Goal: Task Accomplishment & Management: Use online tool/utility

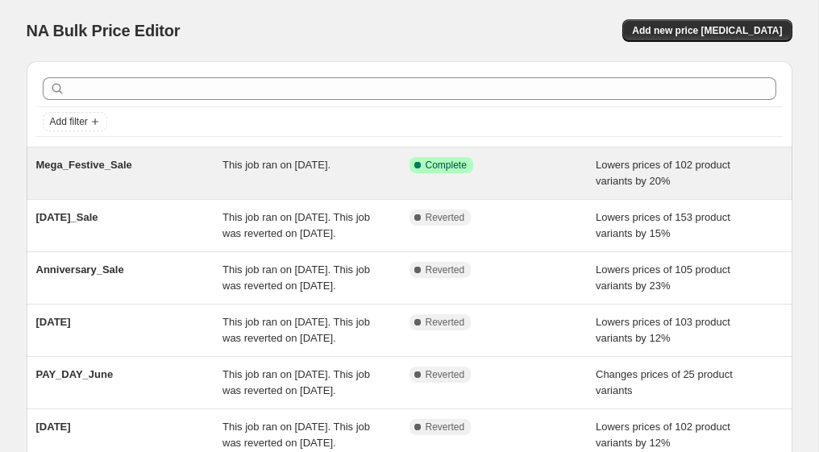
click at [148, 184] on div "Mega_Festive_Sale" at bounding box center [129, 173] width 187 height 32
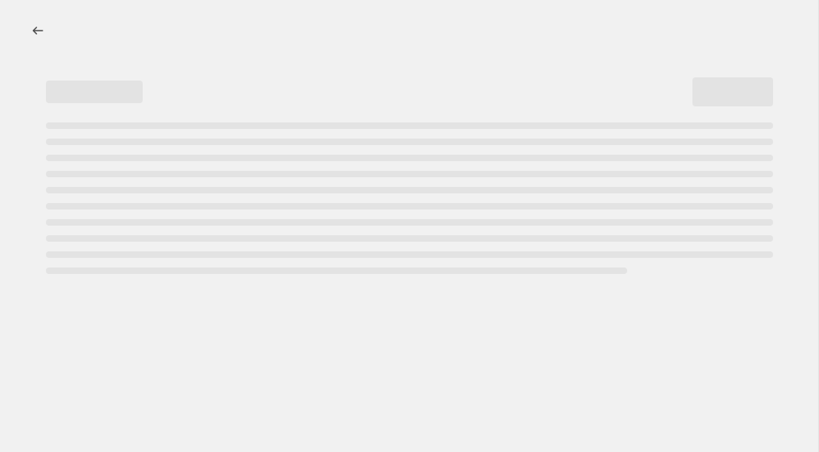
select select "percentage"
select select "collection"
select select "not_equal"
select select "product_status"
select select "tag"
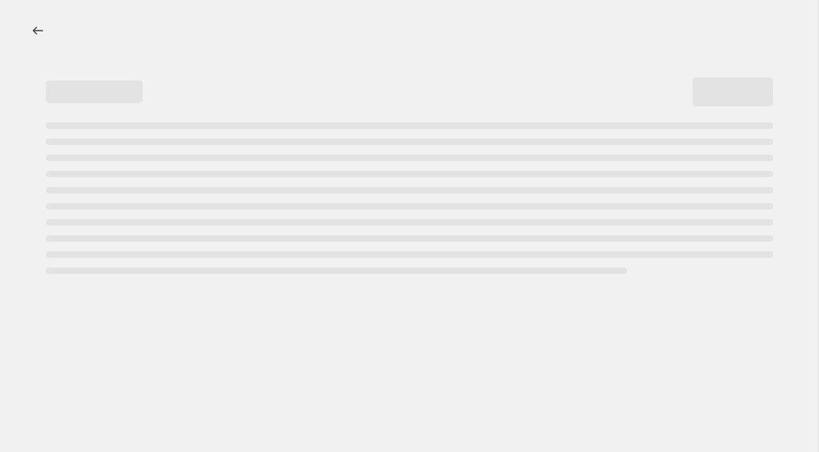
select select "not_equal"
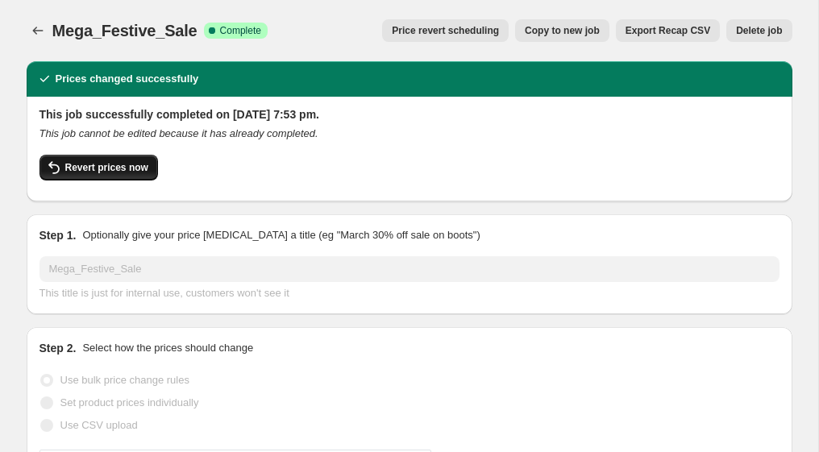
click at [142, 164] on span "Revert prices now" at bounding box center [106, 167] width 83 height 13
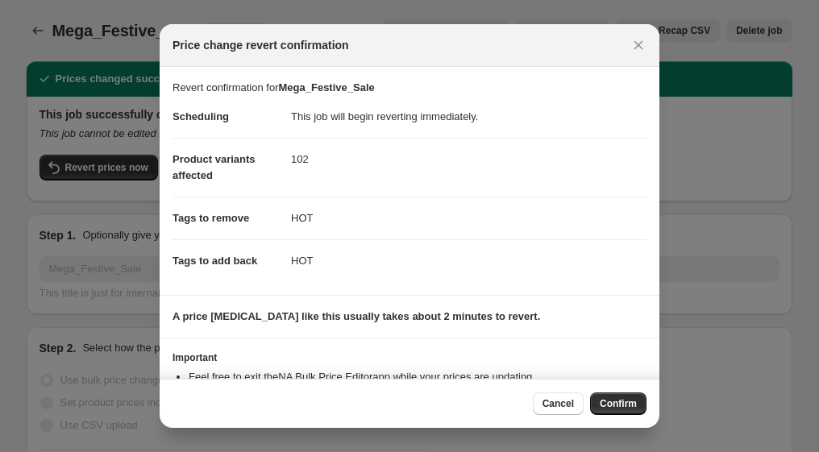
scroll to position [82, 0]
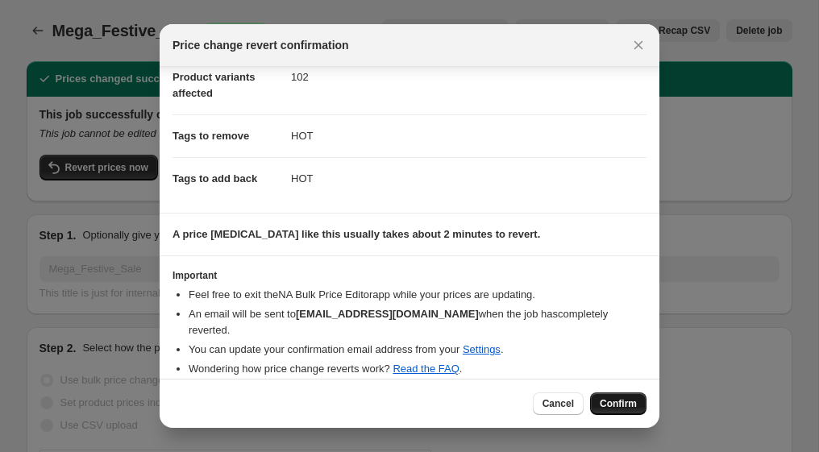
click at [616, 399] on span "Confirm" at bounding box center [617, 403] width 37 height 13
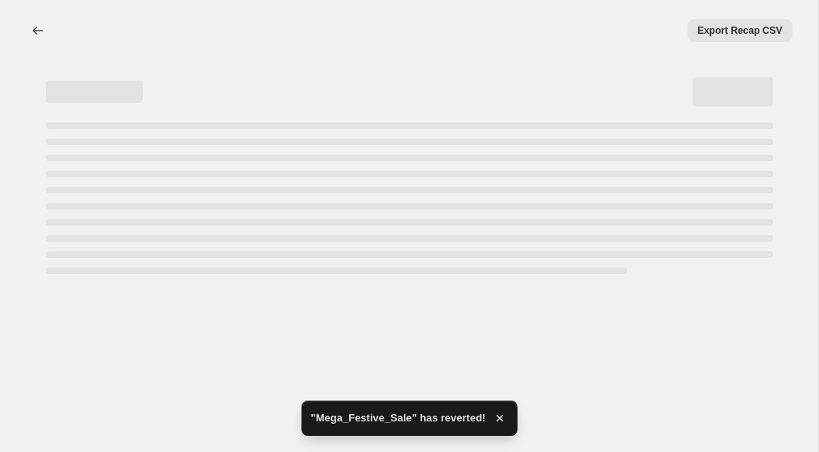
select select "percentage"
select select "collection"
select select "not_equal"
select select "product_status"
select select "tag"
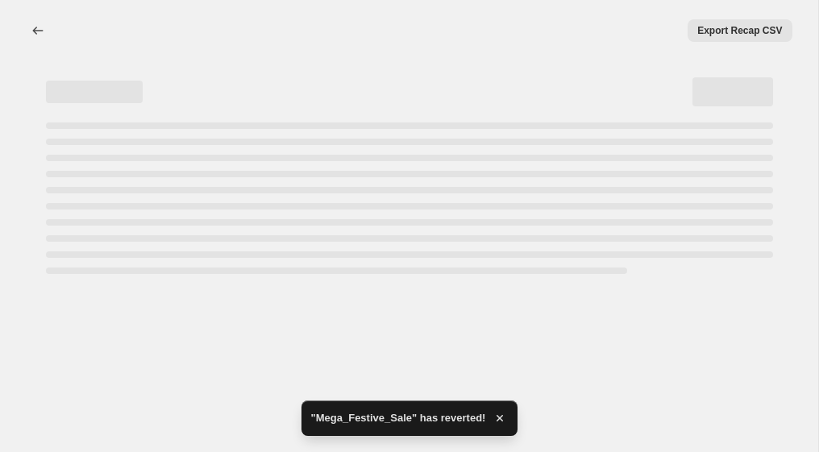
select select "not_equal"
